Goal: Information Seeking & Learning: Learn about a topic

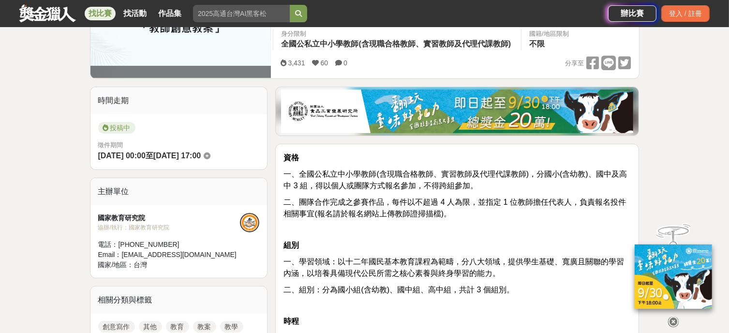
scroll to position [212, 0]
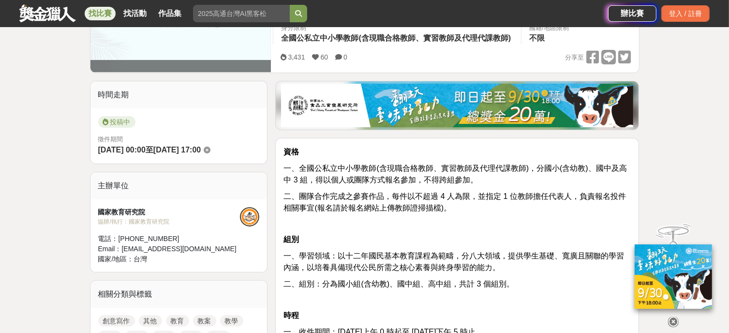
click at [676, 315] on icon at bounding box center [673, 317] width 11 height 11
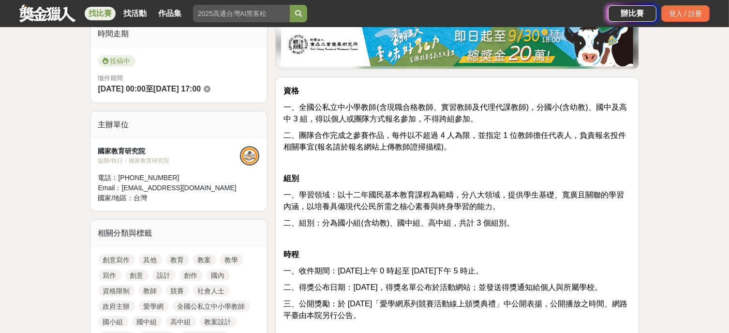
scroll to position [273, 0]
drag, startPoint x: 530, startPoint y: 245, endPoint x: 531, endPoint y: 220, distance: 25.2
click at [531, 220] on p "二、組別：分為國小組(含幼教)、國中組、高中組，共計 3 個組別。" at bounding box center [456, 223] width 347 height 12
drag, startPoint x: 522, startPoint y: 262, endPoint x: 520, endPoint y: 283, distance: 21.4
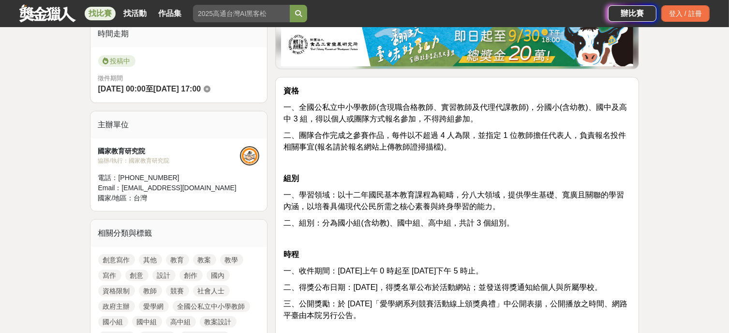
click at [520, 283] on span "二、得獎公布日期：[DATE]，得獎名單公布於活動網站；並發送得獎通知給個人與所屬學校。" at bounding box center [442, 287] width 318 height 8
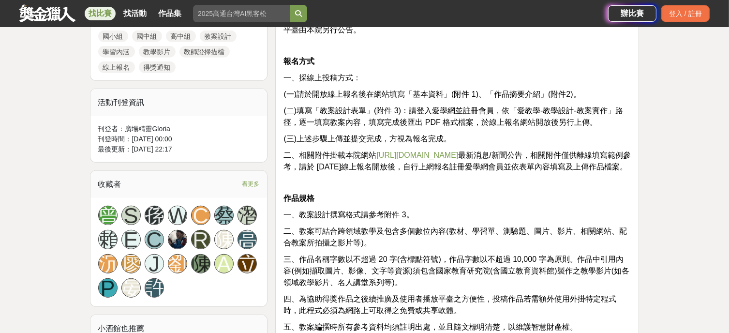
scroll to position [501, 0]
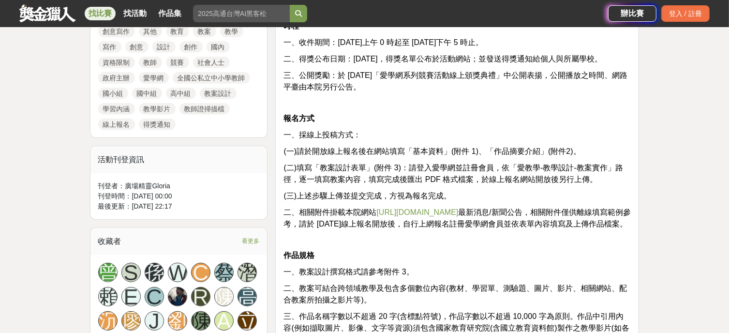
click at [436, 208] on link "[URL][DOMAIN_NAME]" at bounding box center [417, 212] width 82 height 8
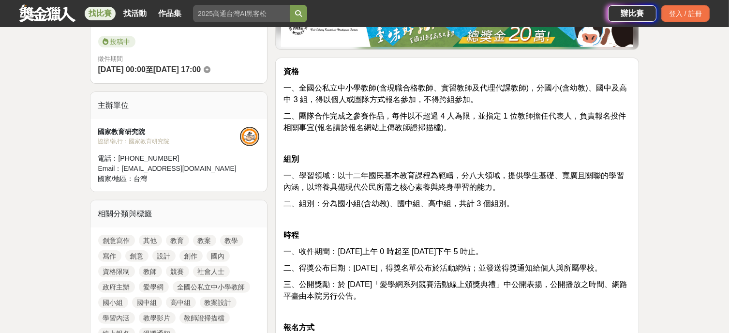
scroll to position [294, 0]
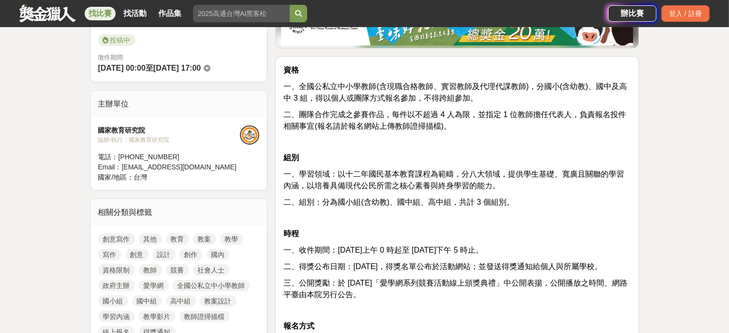
click at [452, 267] on span "二、得獎公布日期：[DATE]，得獎名單公布於活動網站；並發送得獎通知給個人與所屬學校。" at bounding box center [442, 266] width 318 height 8
click at [374, 289] on p "三、公開獎勵：於 [DATE]「愛學網系列競賽活動線上頒獎典禮」中公開表揚，公開播放之時間、網路平臺由本院另行公告。" at bounding box center [456, 288] width 347 height 23
click at [374, 293] on p "三、公開獎勵：於 [DATE]「愛學網系列競賽活動線上頒獎典禮」中公開表揚，公開播放之時間、網路平臺由本院另行公告。" at bounding box center [456, 288] width 347 height 23
drag, startPoint x: 374, startPoint y: 293, endPoint x: 371, endPoint y: 301, distance: 8.7
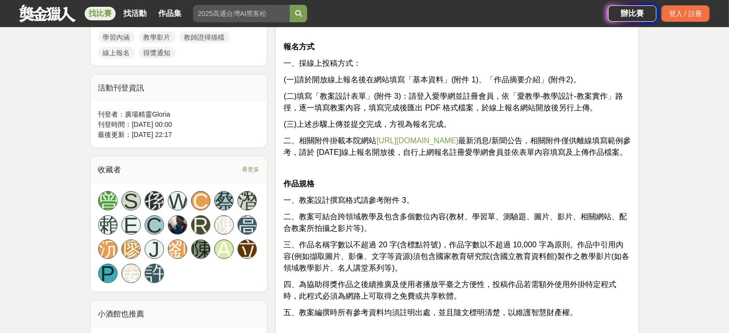
scroll to position [578, 0]
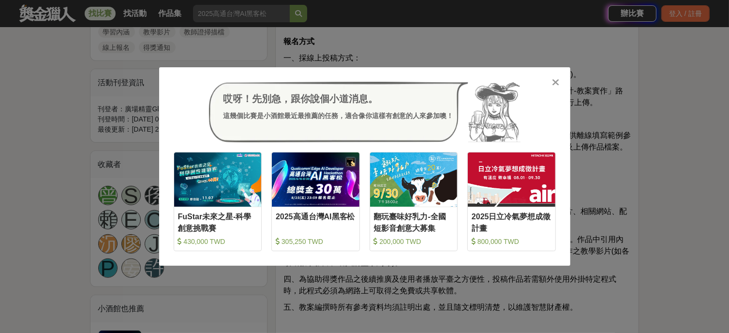
click at [557, 83] on icon at bounding box center [555, 82] width 7 height 10
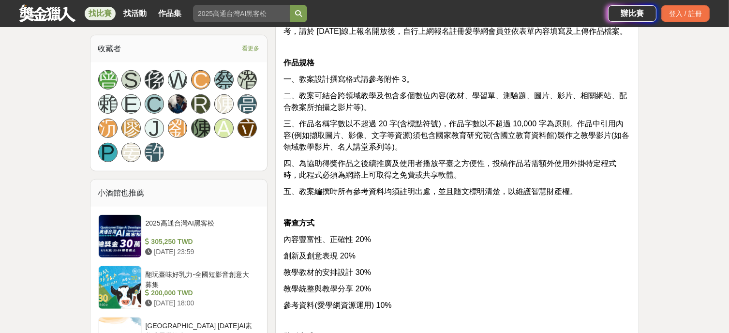
scroll to position [486, 0]
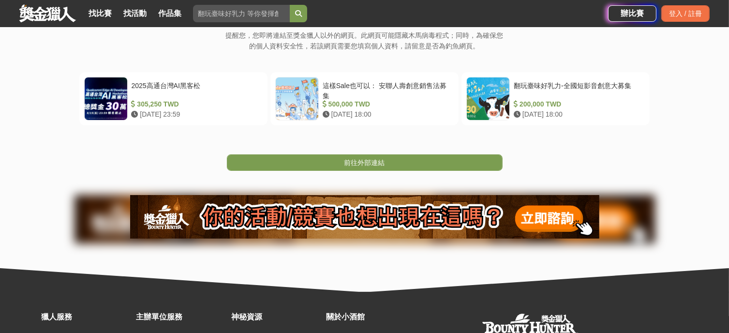
scroll to position [176, 0]
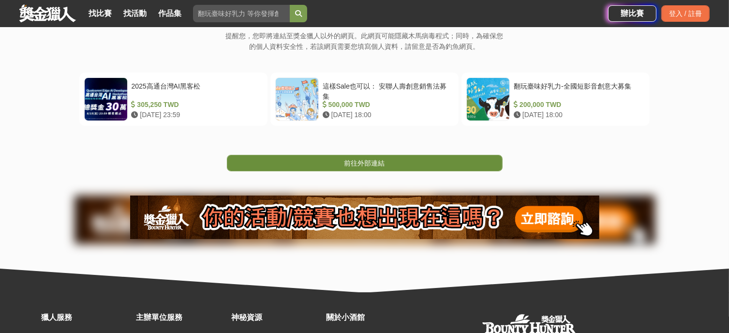
click at [470, 160] on link "前往外部連結" at bounding box center [365, 163] width 276 height 16
